Goal: Transaction & Acquisition: Purchase product/service

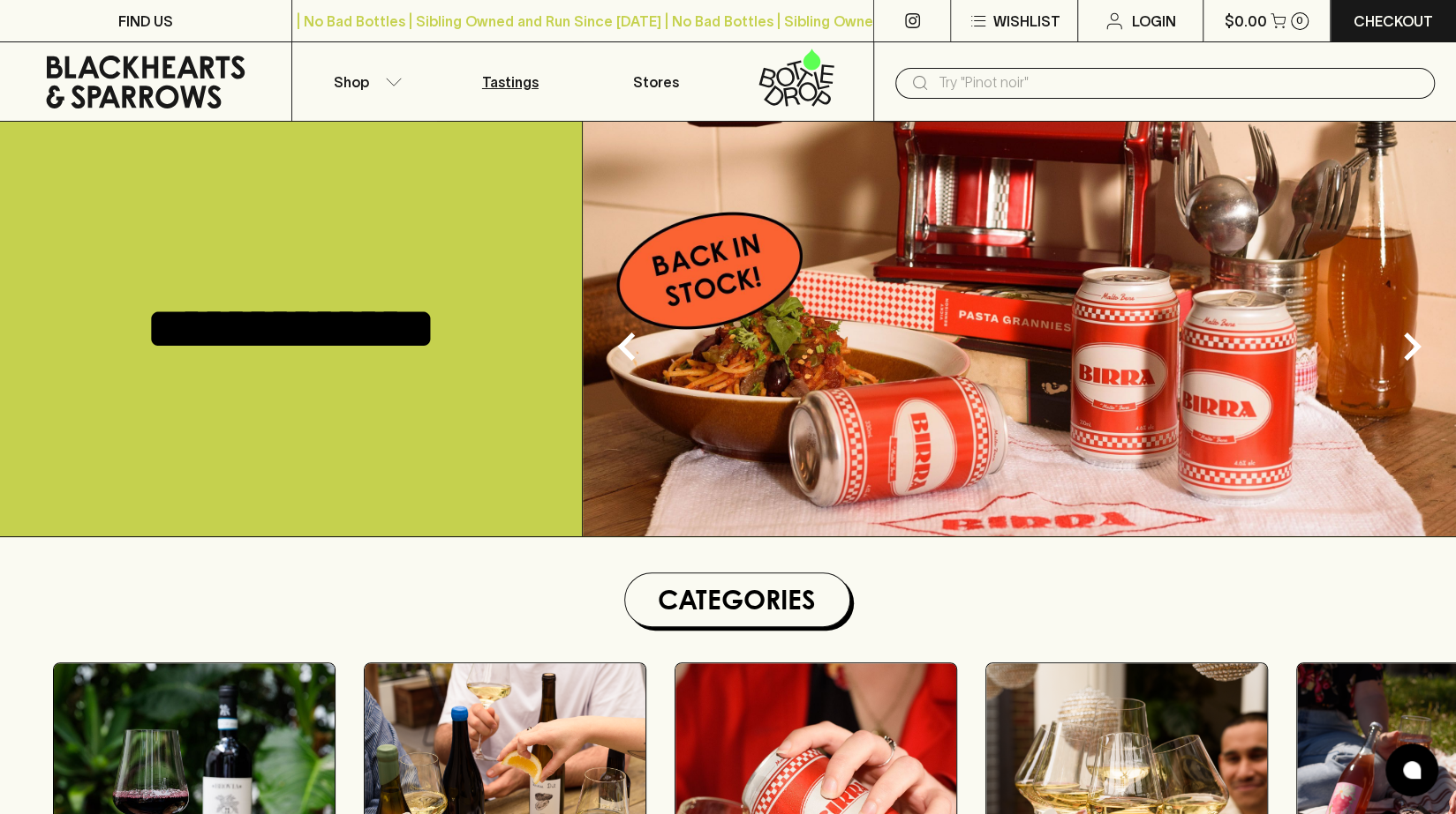
click at [521, 88] on p "Tastings" at bounding box center [509, 82] width 57 height 21
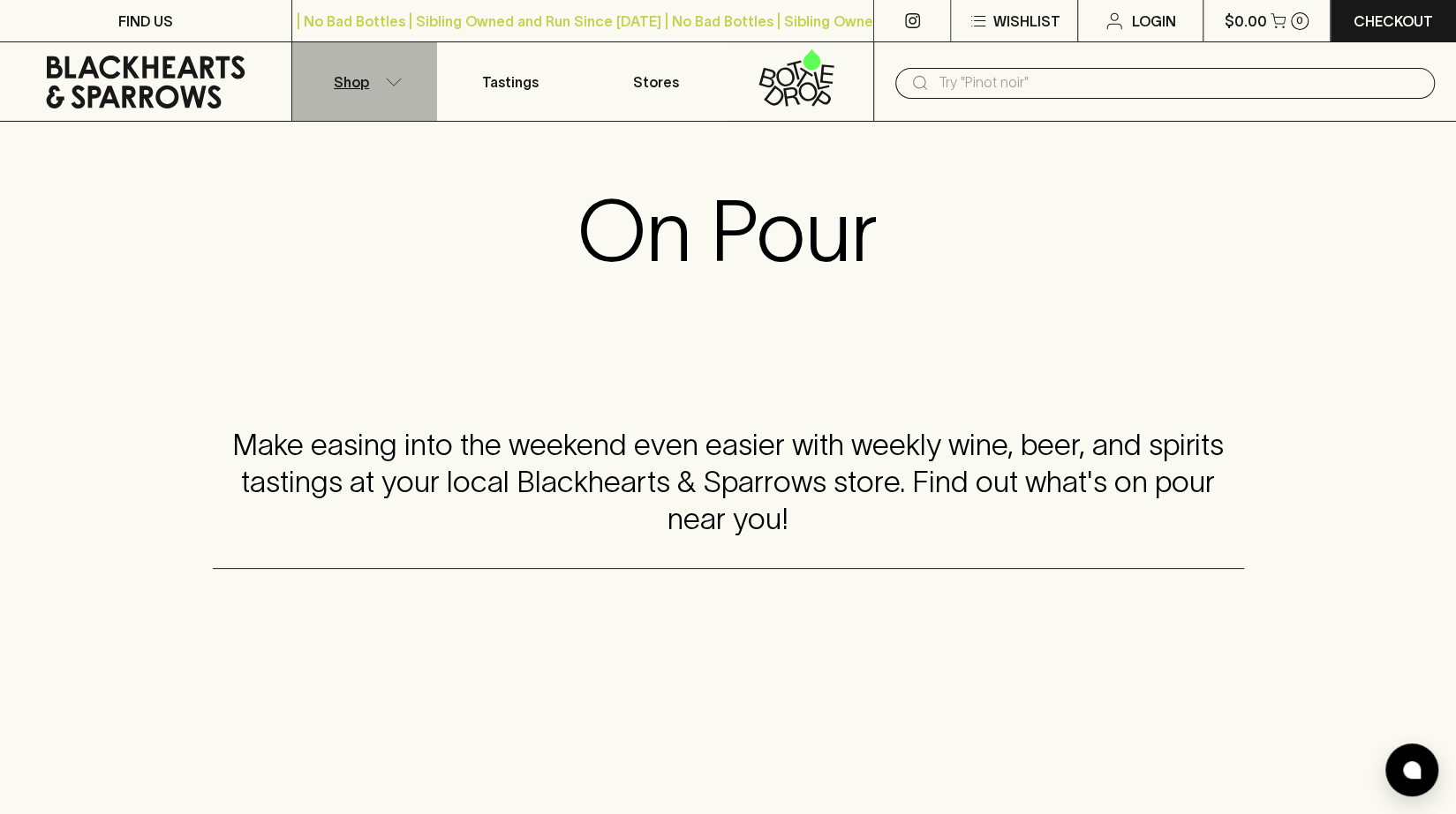
click at [393, 85] on button "Shop" at bounding box center [365, 81] width 146 height 79
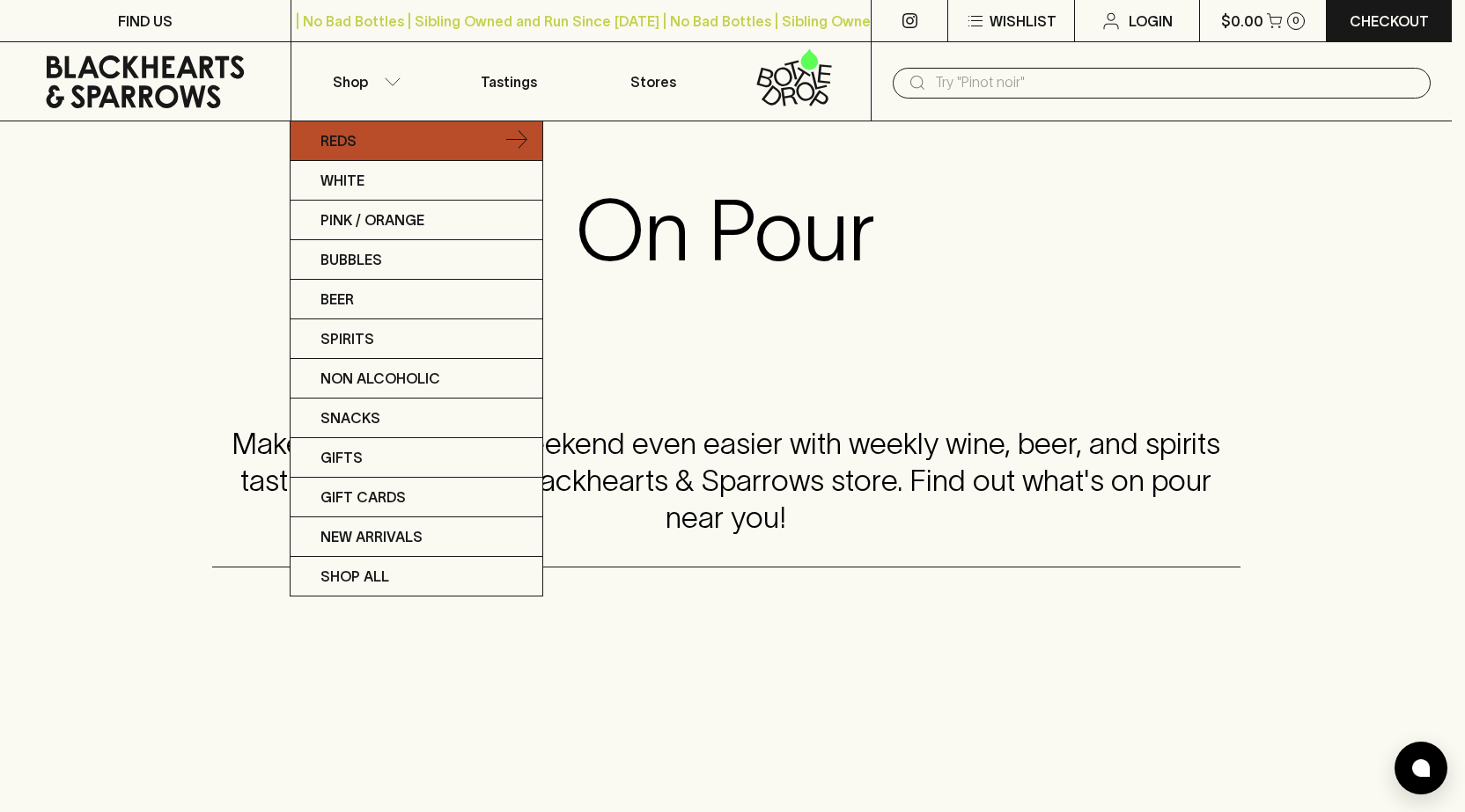
click at [379, 141] on link "Reds" at bounding box center [416, 141] width 252 height 39
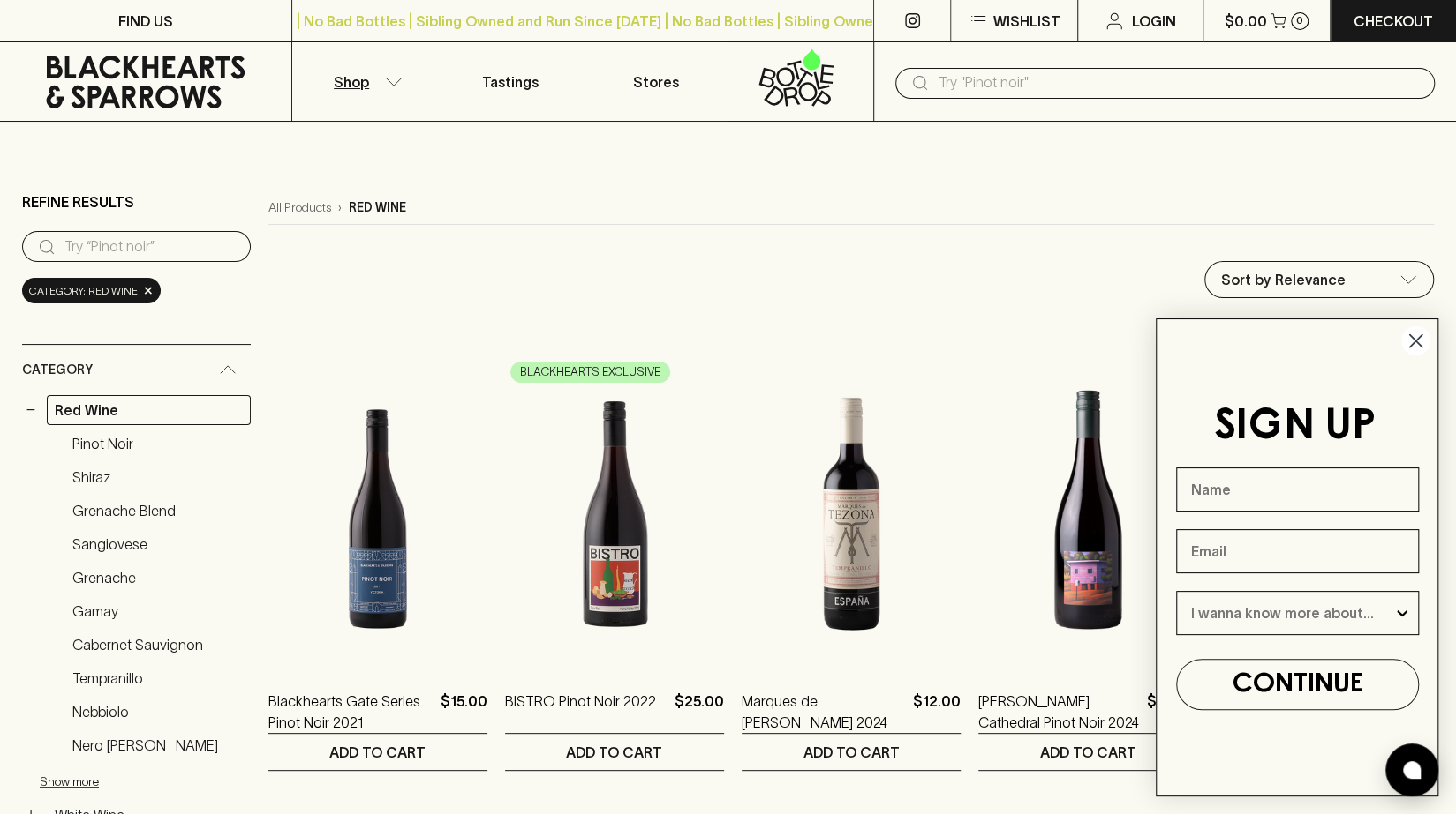
click at [1421, 342] on circle "Close dialog" at bounding box center [1415, 341] width 29 height 29
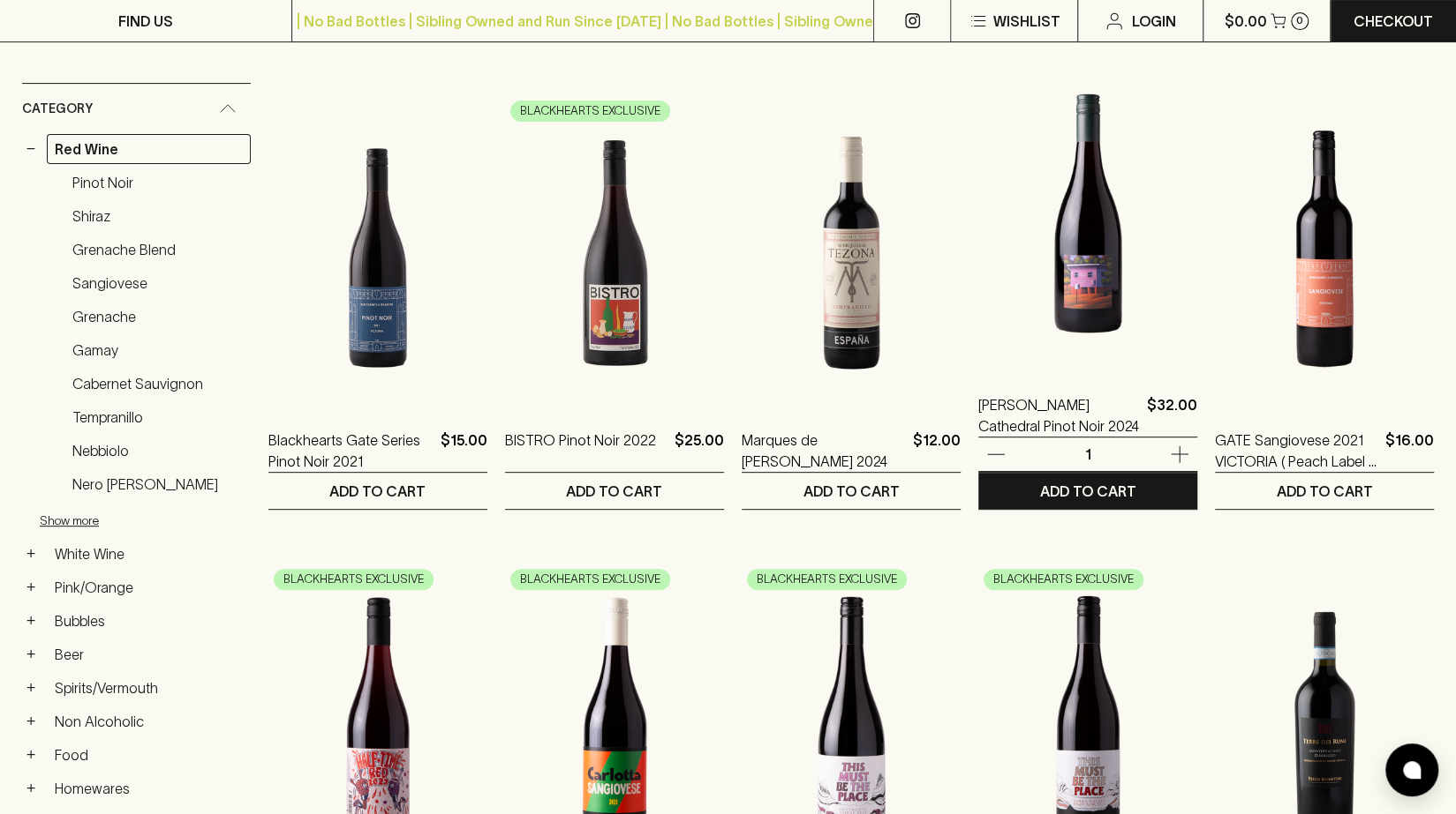
scroll to position [262, 0]
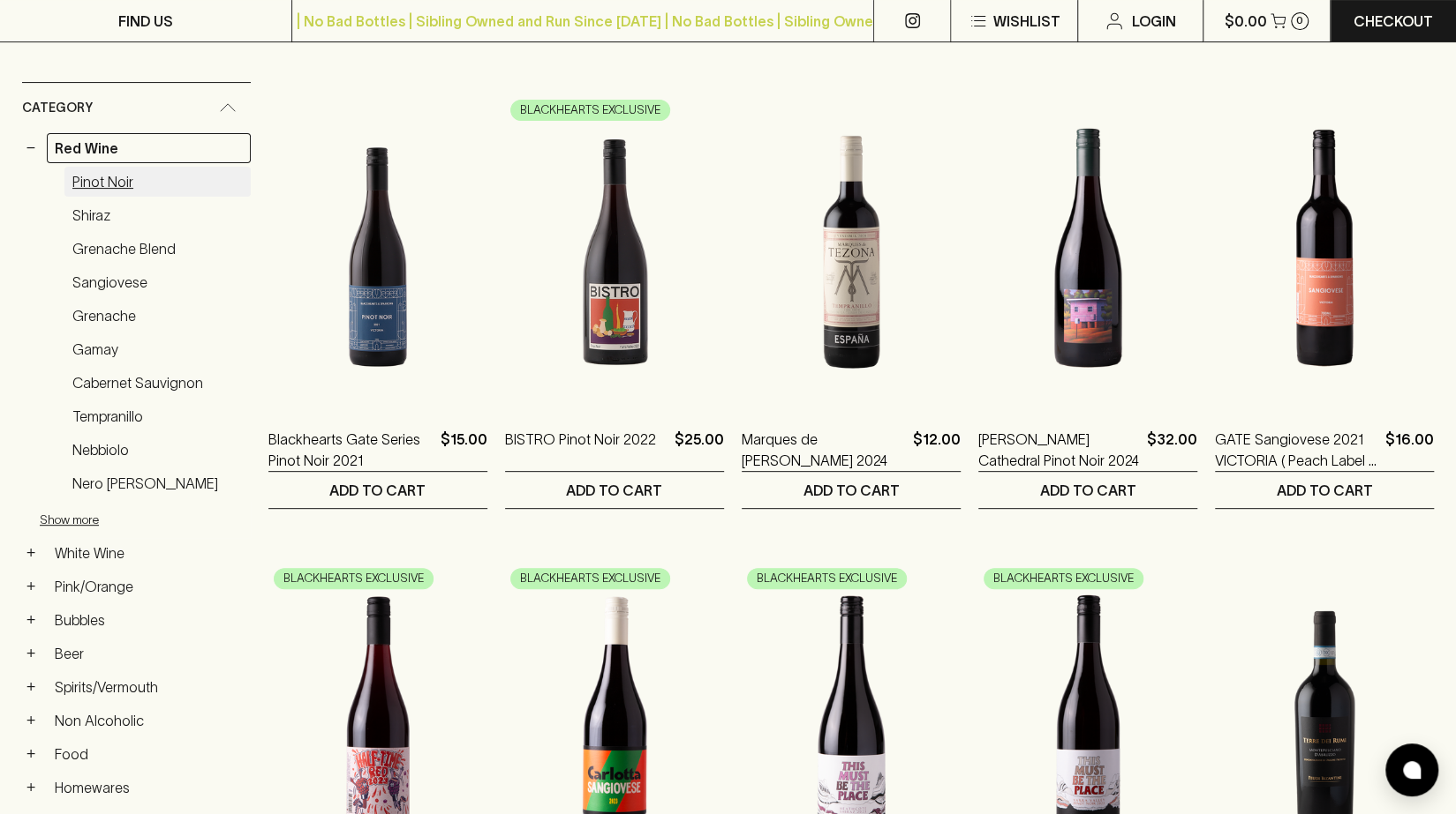
click at [99, 183] on link "Pinot Noir" at bounding box center [157, 181] width 186 height 30
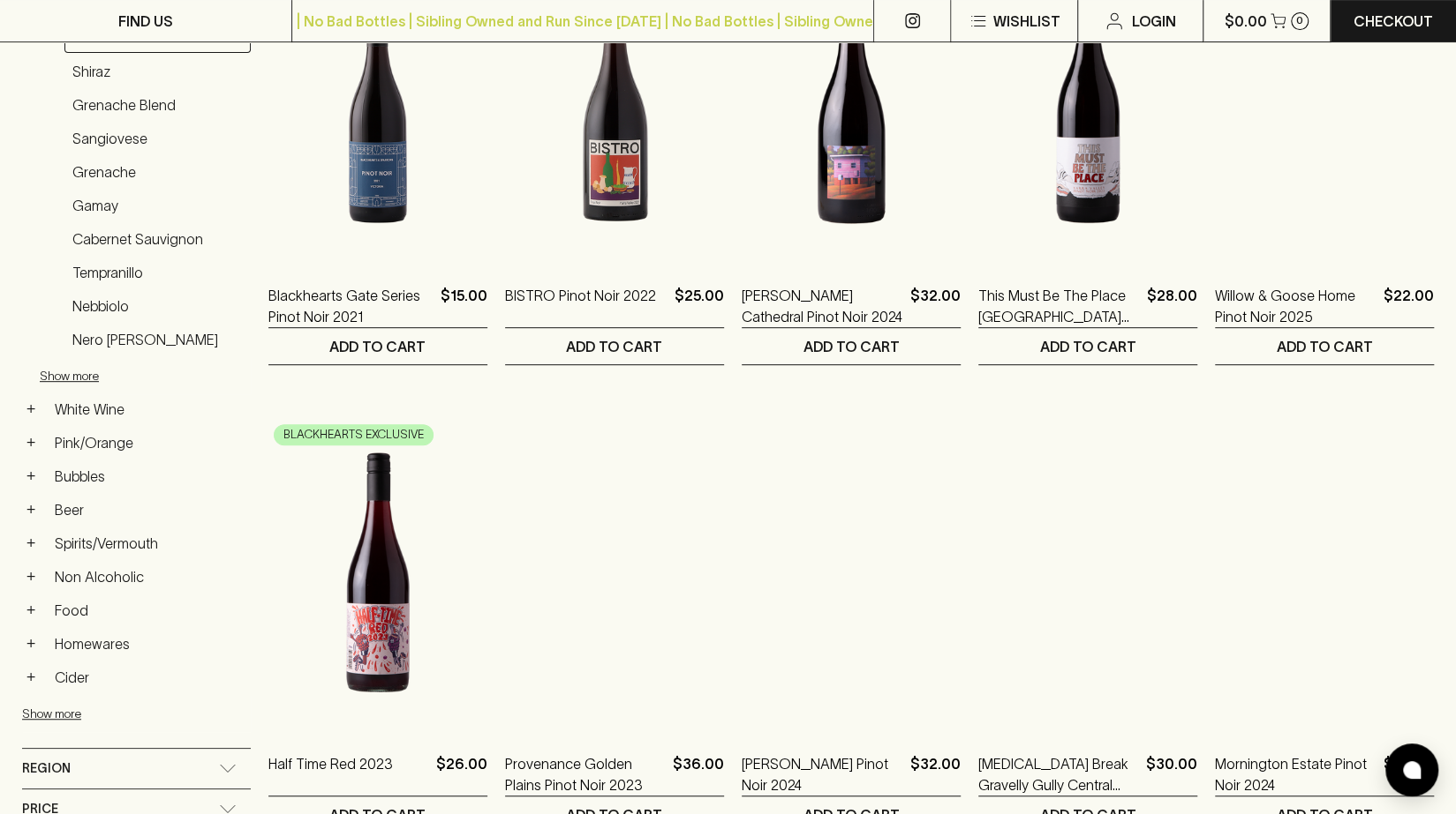
scroll to position [405, 0]
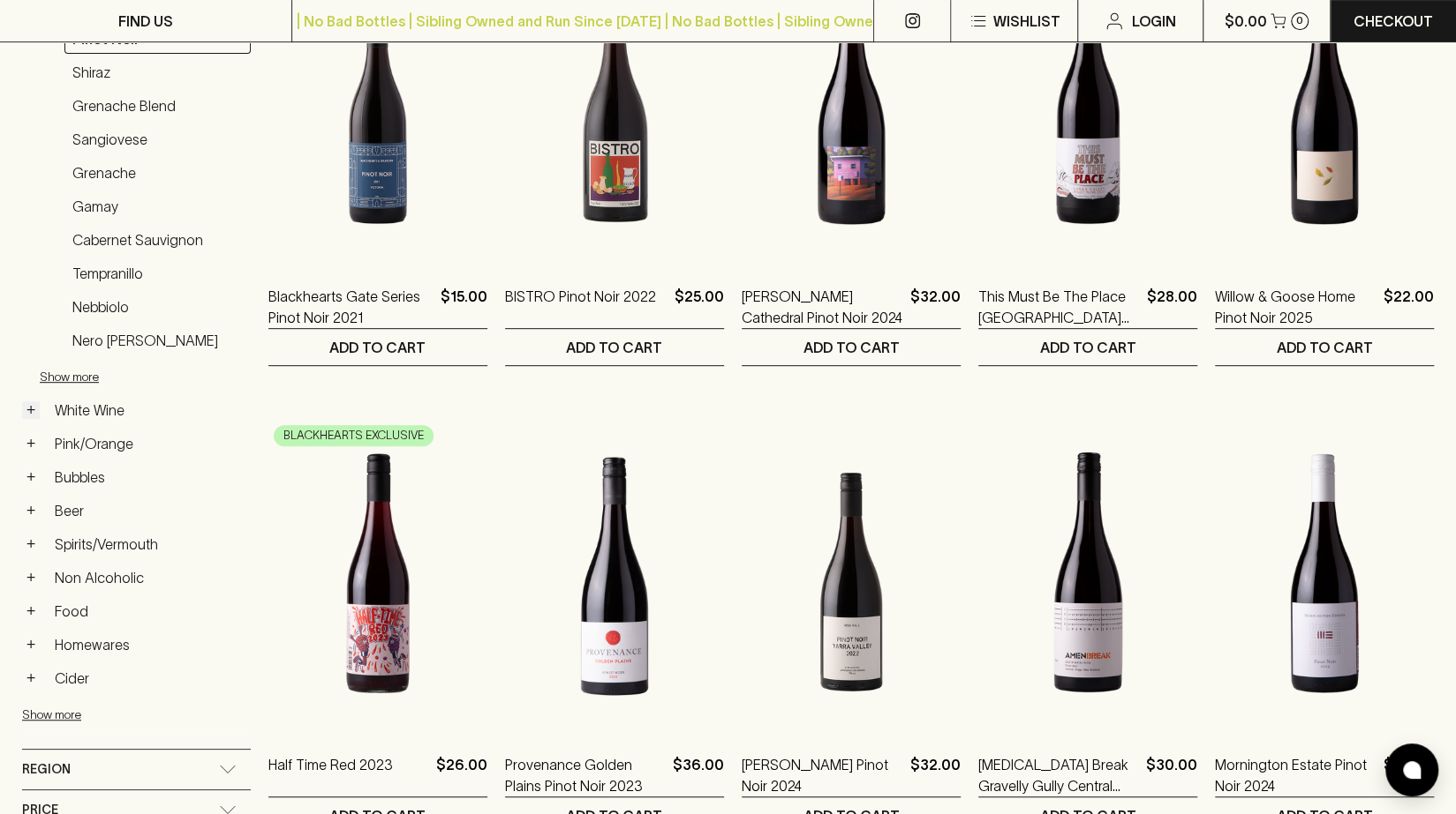
click at [31, 407] on button "+" at bounding box center [31, 410] width 17 height 17
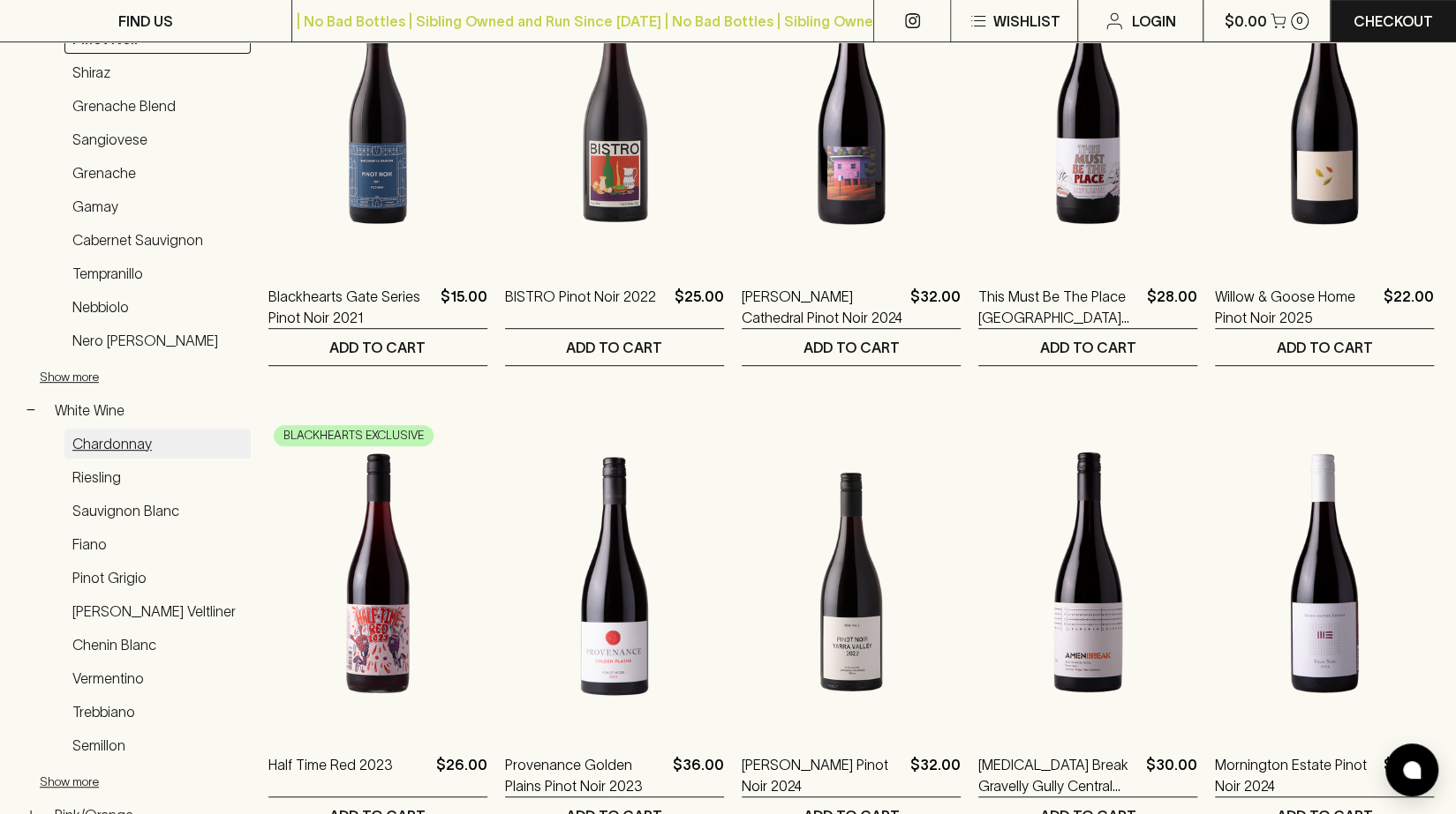
click at [132, 445] on link "Chardonnay" at bounding box center [157, 443] width 186 height 30
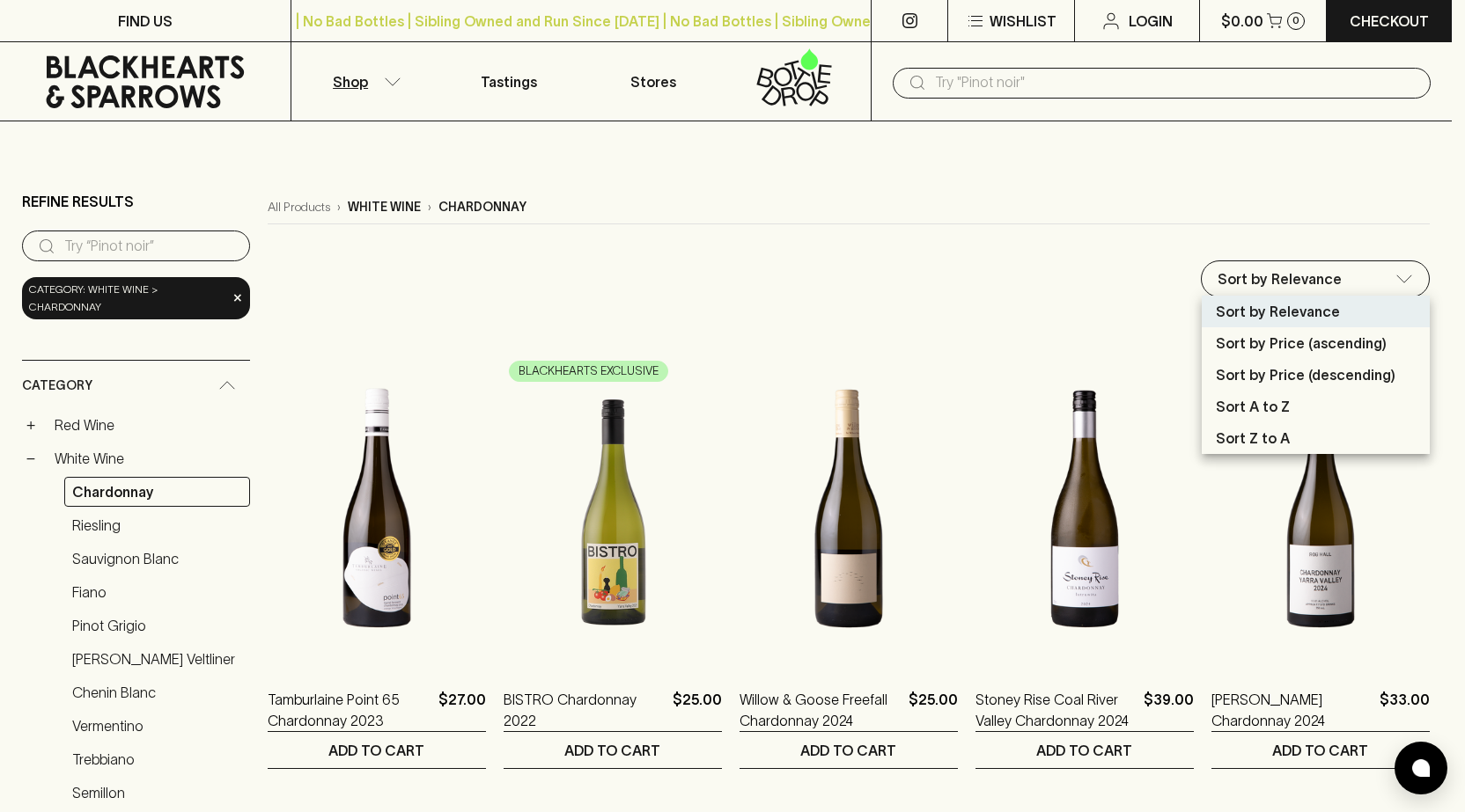
click at [1324, 372] on p "Sort by Price (descending)" at bounding box center [1306, 375] width 180 height 21
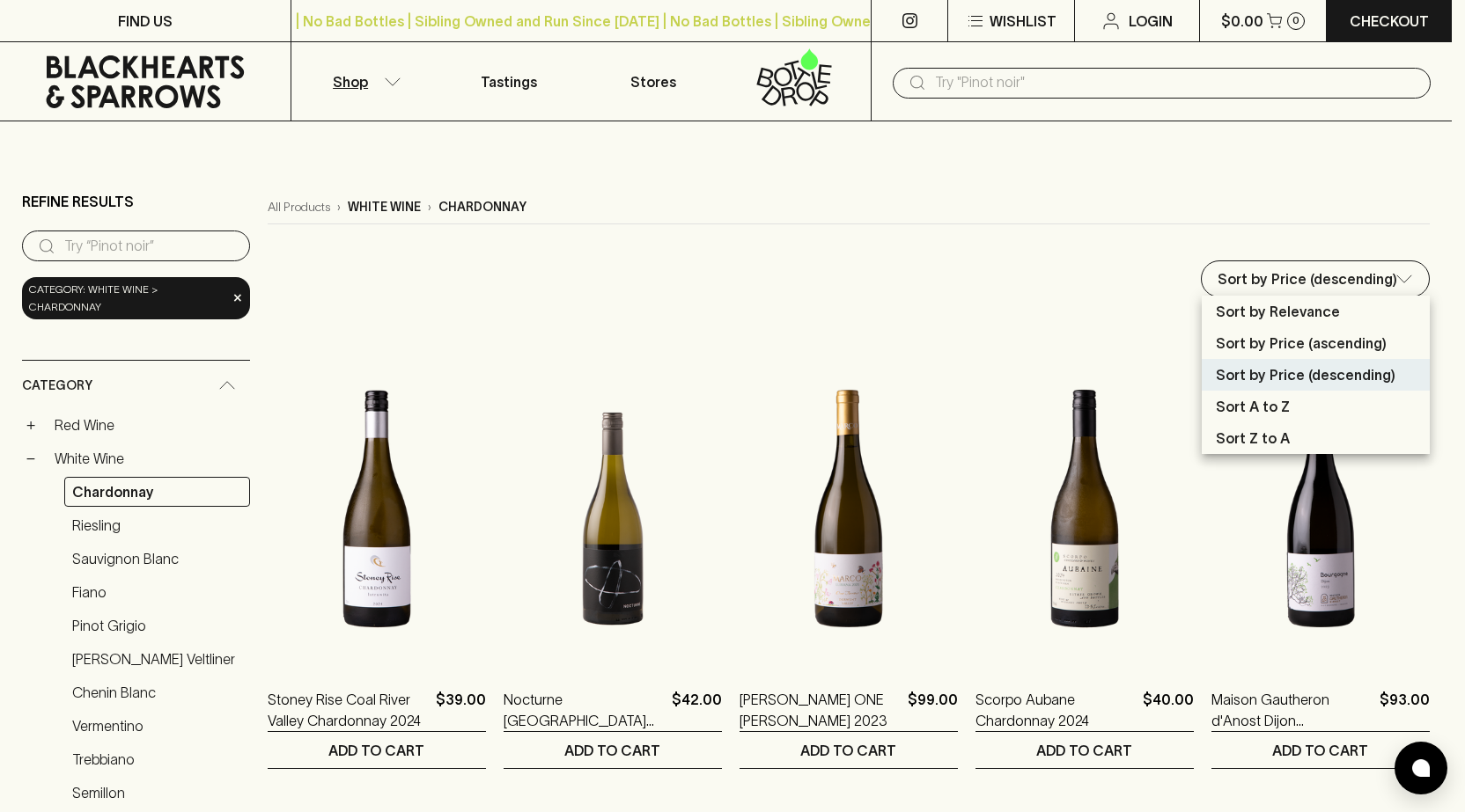
click at [1289, 349] on p "Sort by Price (ascending)" at bounding box center [1301, 343] width 171 height 21
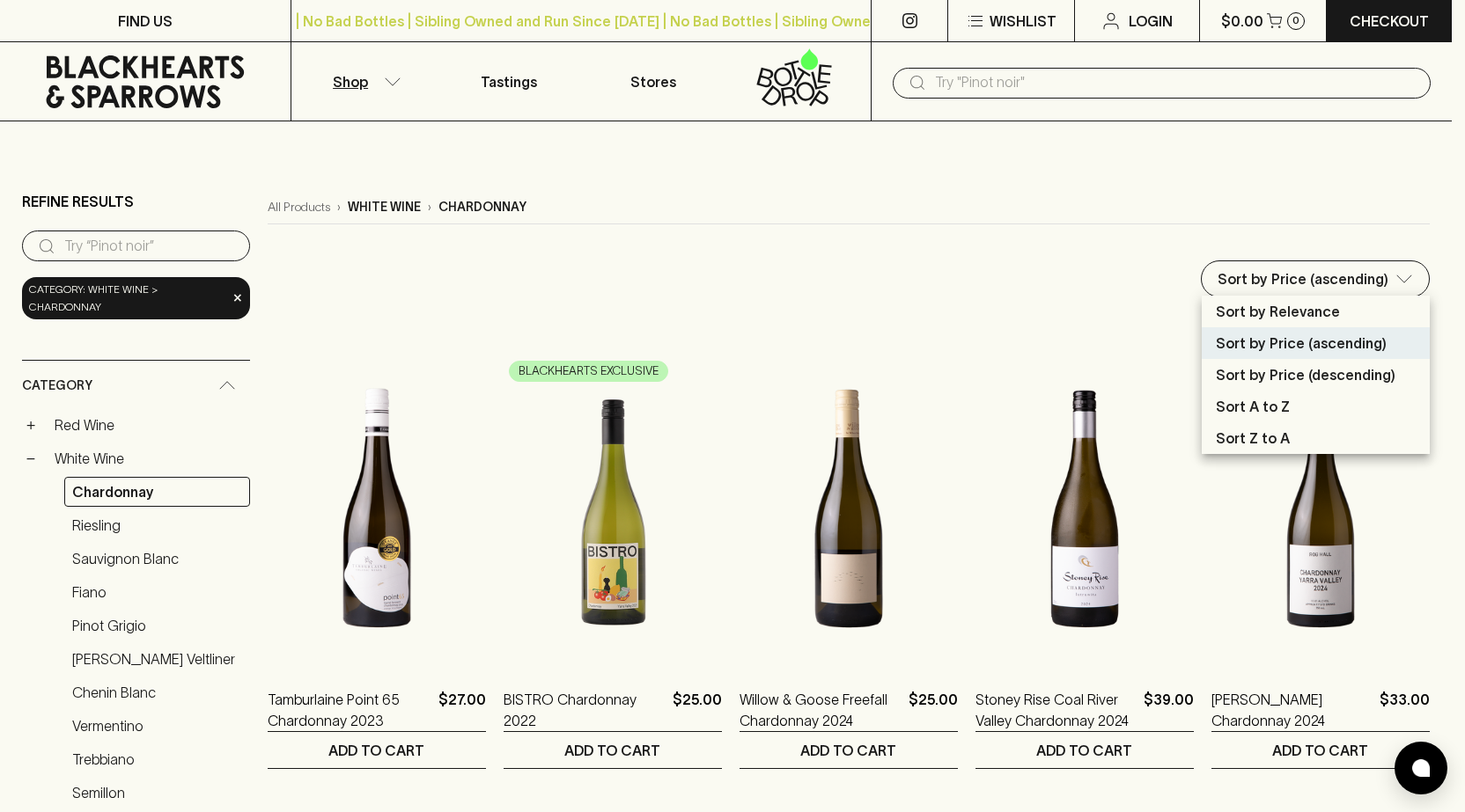
click at [1330, 385] on li "Sort by Price (descending)" at bounding box center [1316, 374] width 228 height 32
type input "price:desc"
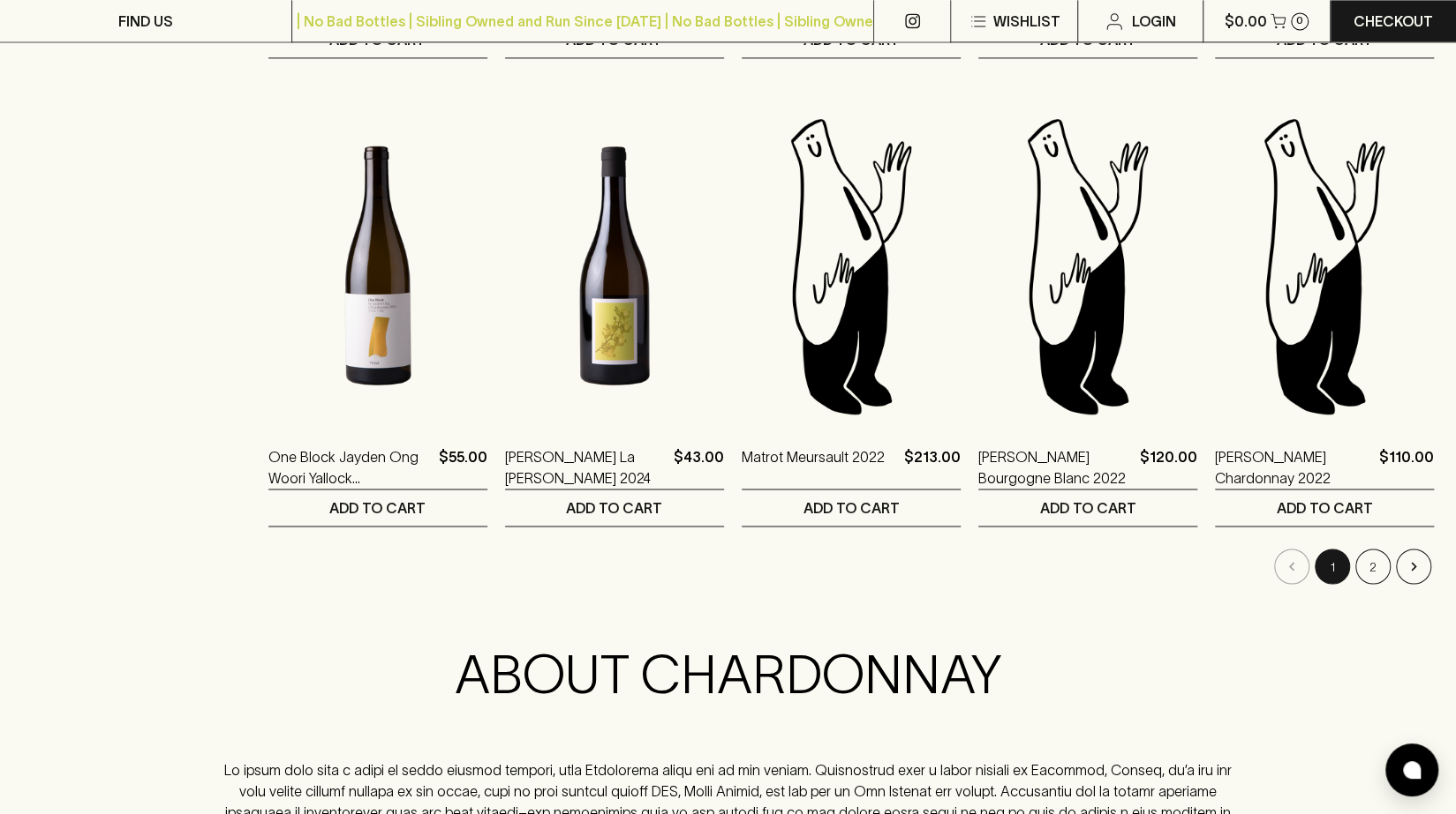
scroll to position [1788, 0]
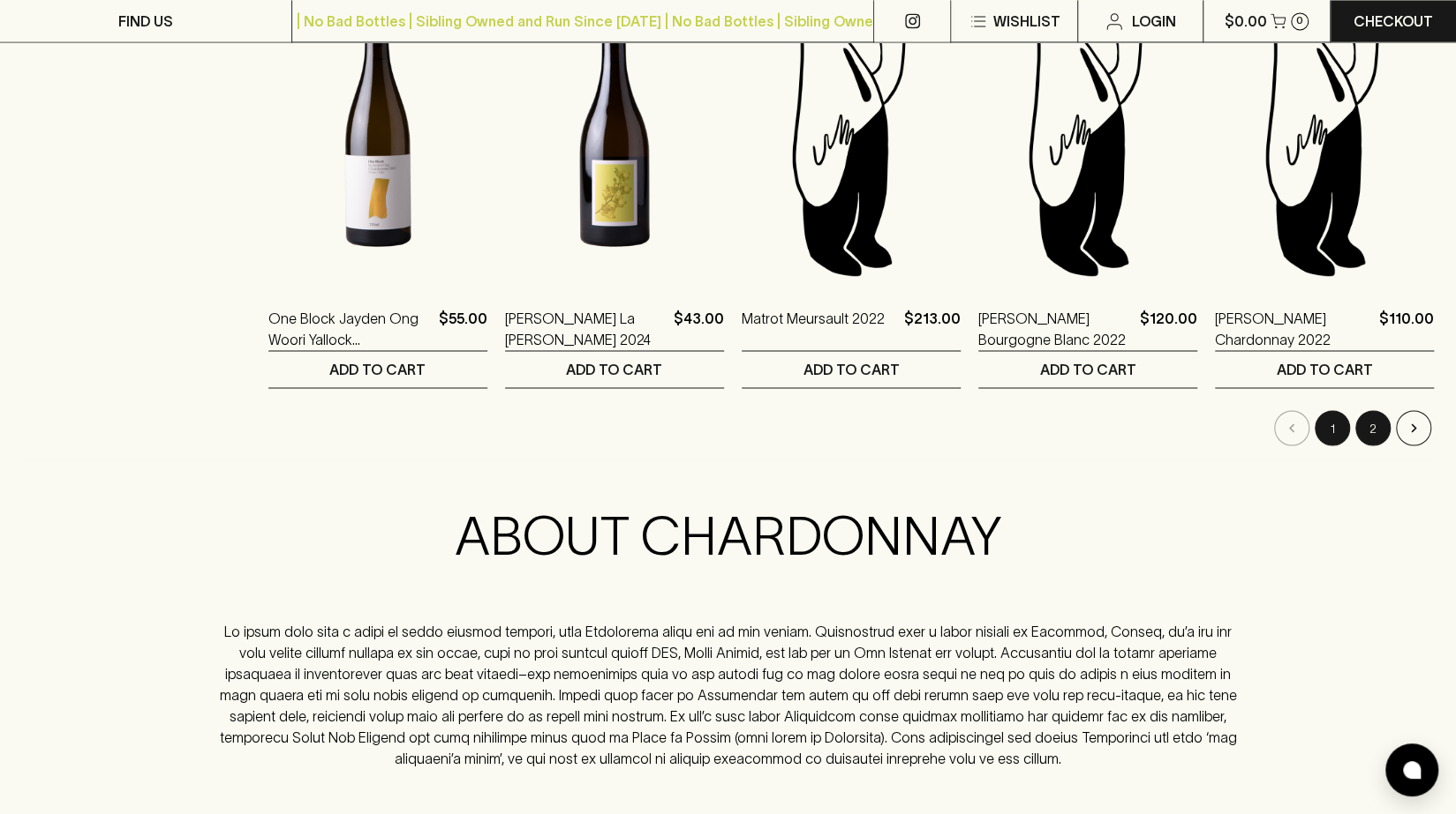
click at [1362, 417] on button "2" at bounding box center [1373, 428] width 35 height 35
